Goal: Task Accomplishment & Management: Manage account settings

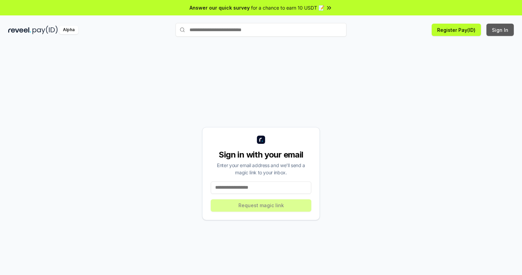
click at [501, 30] on button "Sign In" at bounding box center [499, 30] width 27 height 12
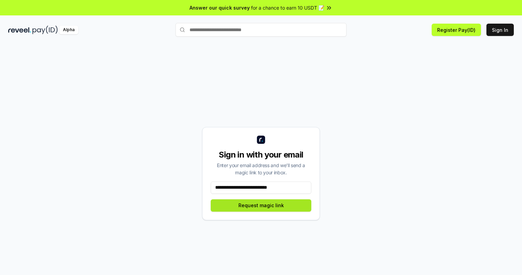
type input "**********"
click at [261, 205] on button "Request magic link" at bounding box center [261, 205] width 101 height 12
